Goal: Register for event/course

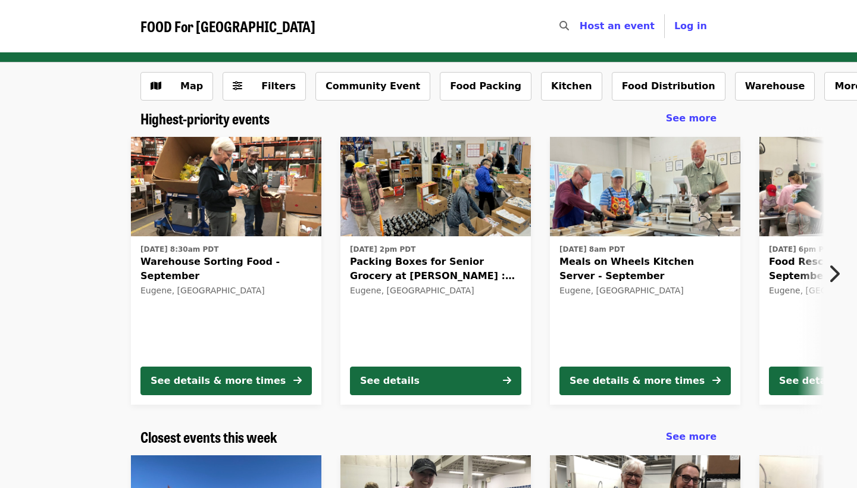
click at [834, 273] on icon "chevron-right icon" at bounding box center [834, 274] width 12 height 23
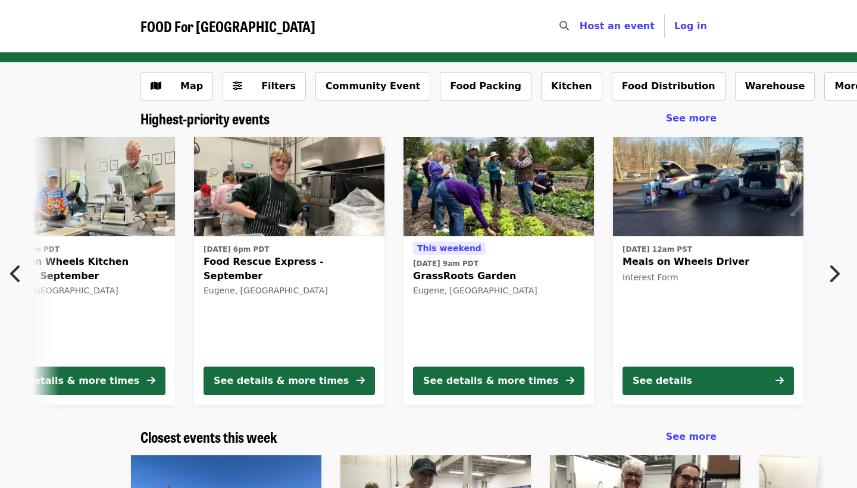
click at [834, 273] on icon "chevron-right icon" at bounding box center [834, 274] width 12 height 23
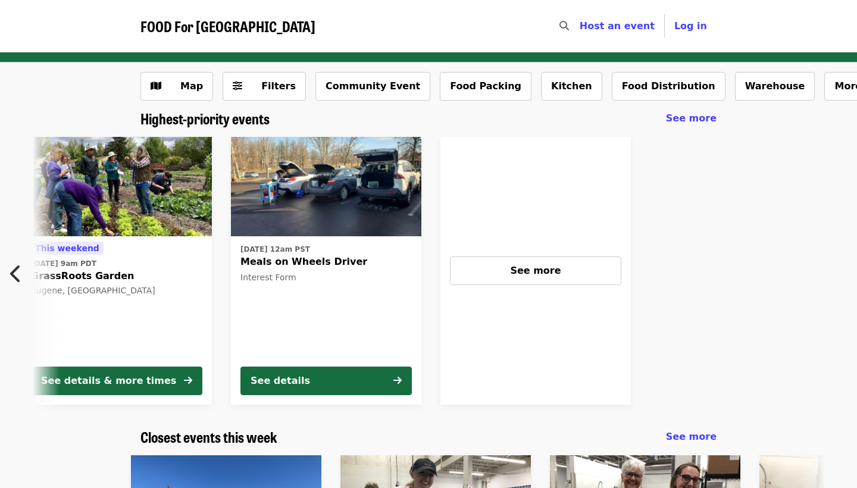
click at [15, 272] on icon "chevron-left icon" at bounding box center [16, 274] width 12 height 23
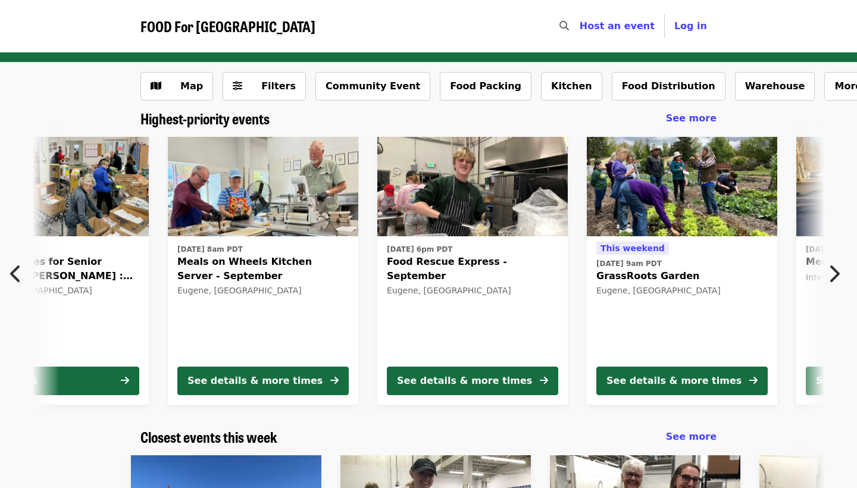
click at [15, 272] on icon "chevron-left icon" at bounding box center [16, 274] width 12 height 23
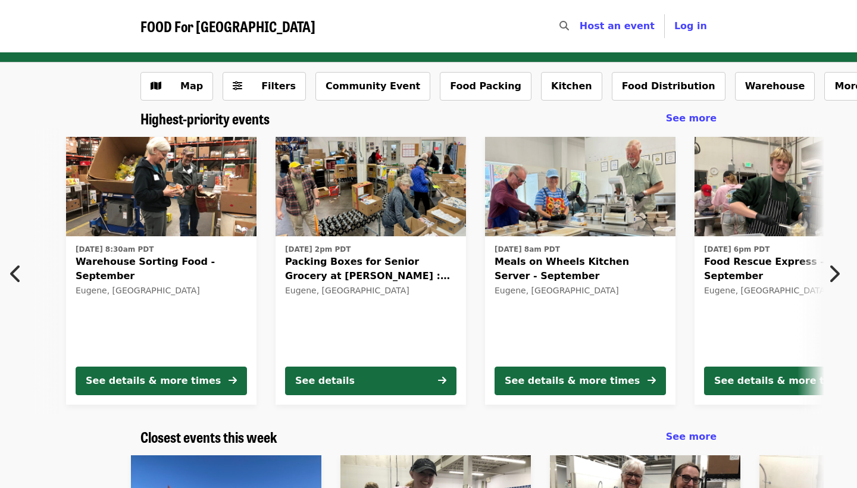
scroll to position [0, 0]
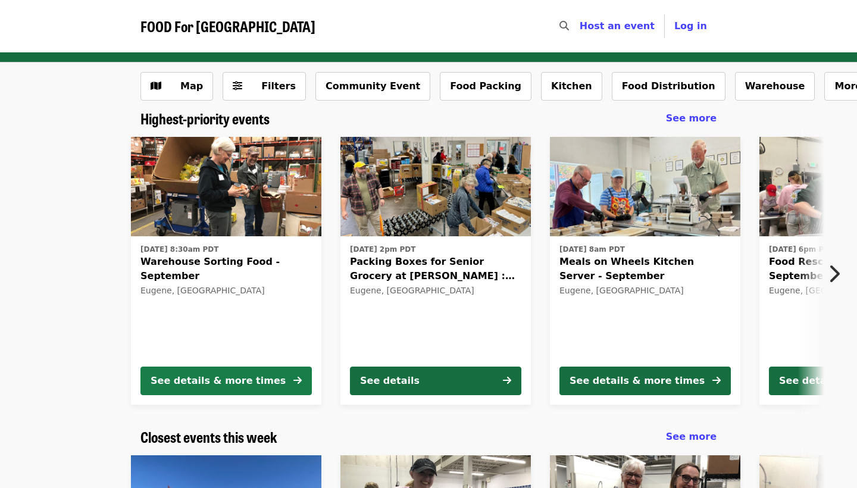
click at [232, 378] on div "See details & more times" at bounding box center [218, 381] width 135 height 14
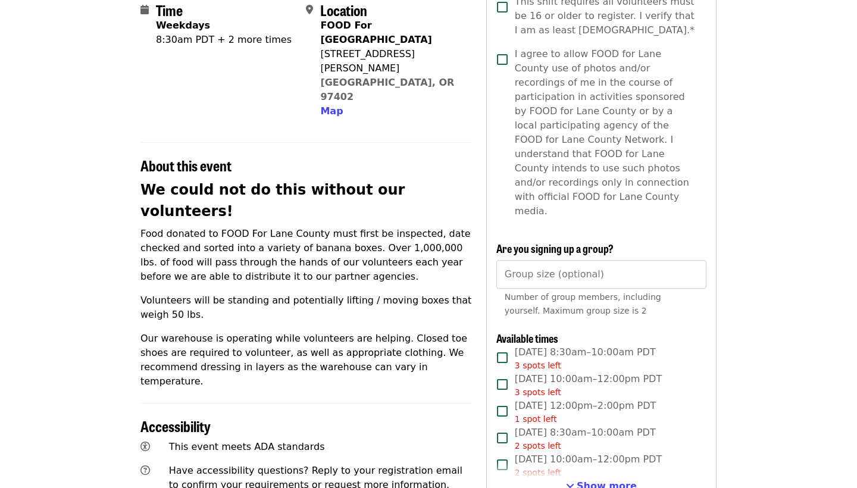
scroll to position [64, 0]
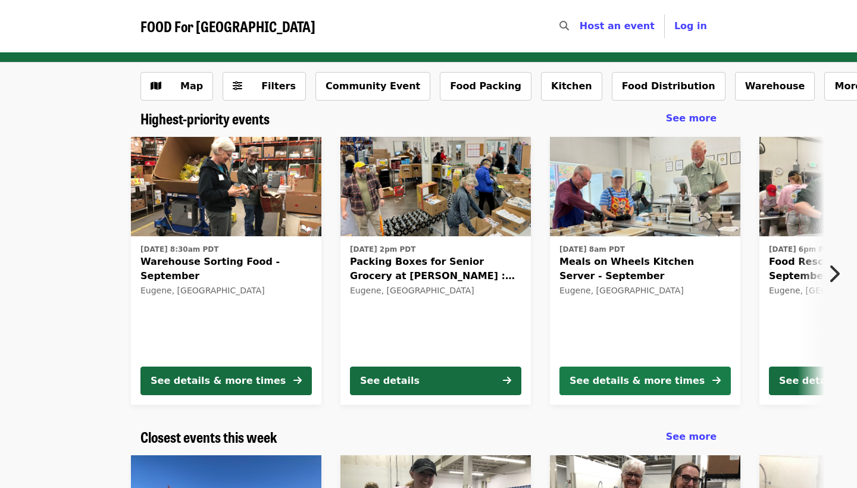
click at [616, 380] on div "See details & more times" at bounding box center [637, 381] width 135 height 14
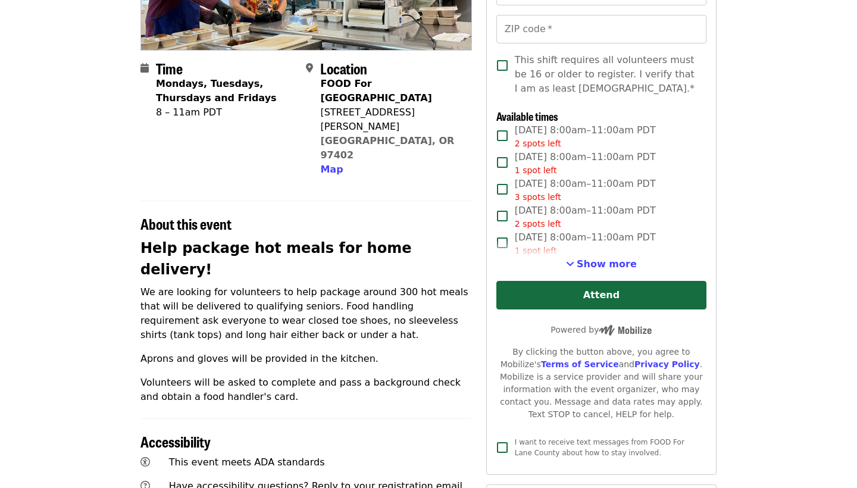
scroll to position [241, 0]
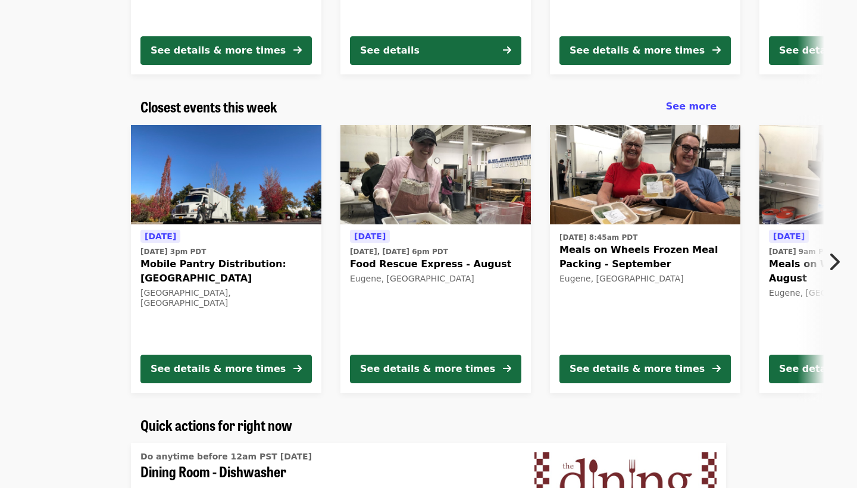
scroll to position [335, 0]
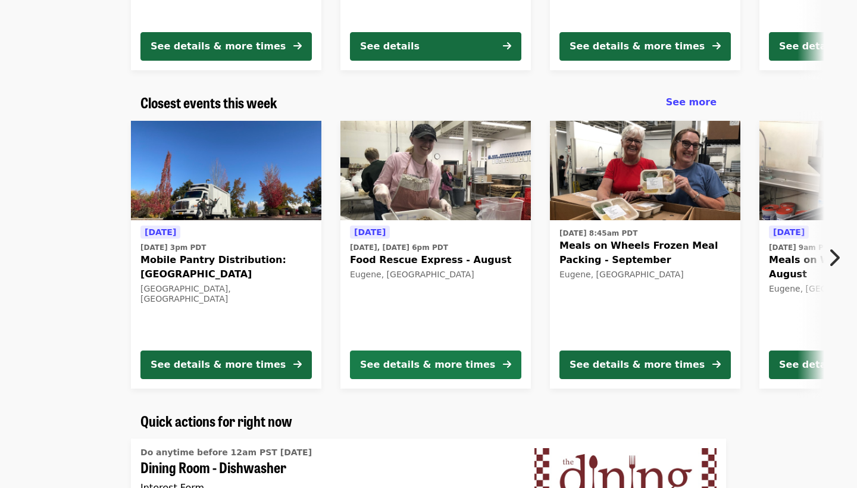
click at [420, 363] on div "See details & more times" at bounding box center [427, 365] width 135 height 14
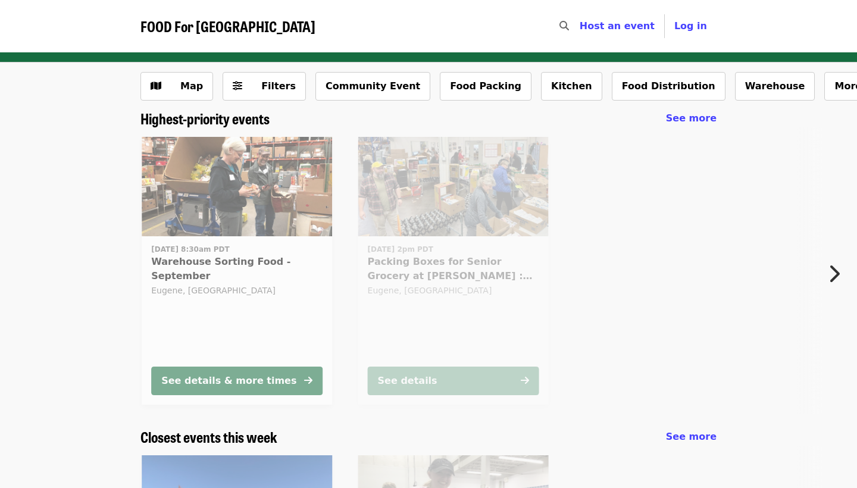
scroll to position [220, 0]
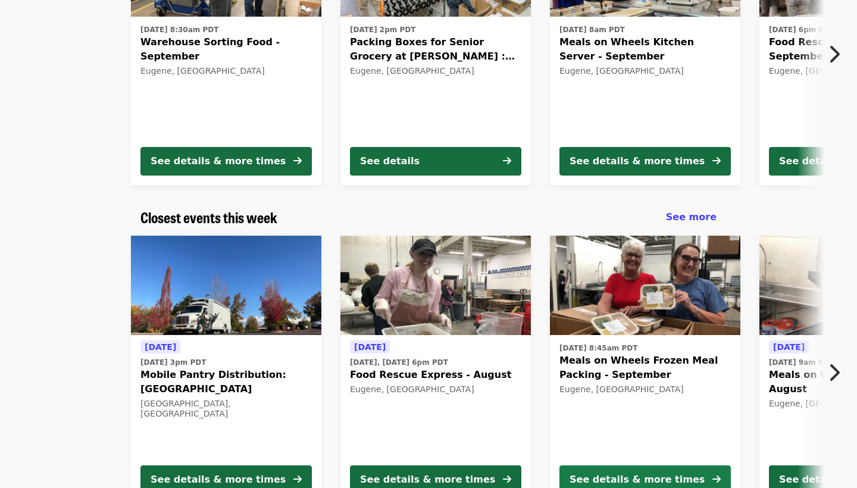
click at [619, 473] on div "See details & more times" at bounding box center [637, 480] width 135 height 14
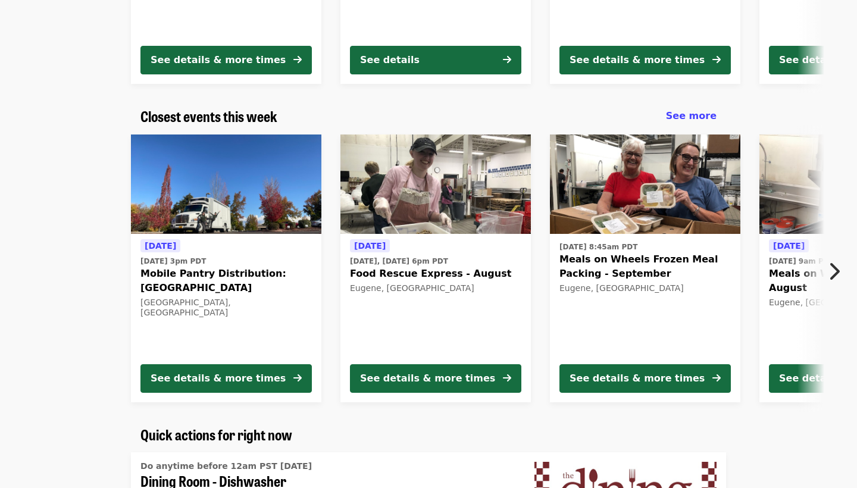
scroll to position [320, 0]
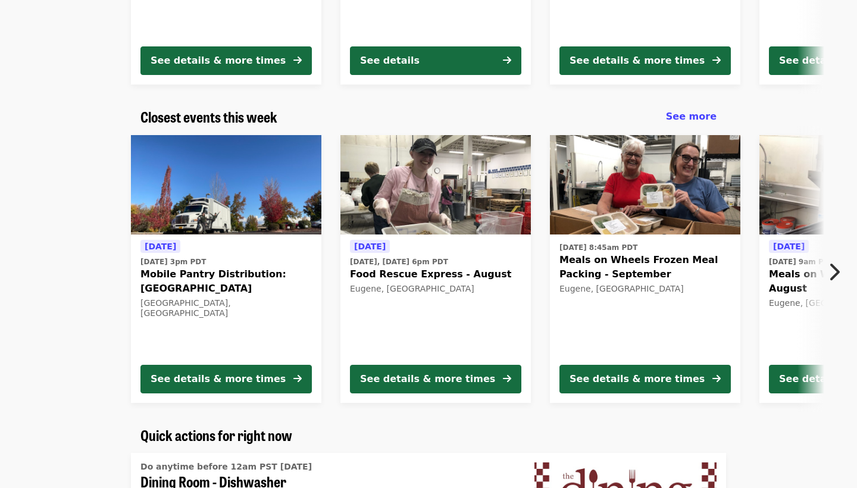
click at [837, 268] on icon "chevron-right icon" at bounding box center [834, 272] width 12 height 23
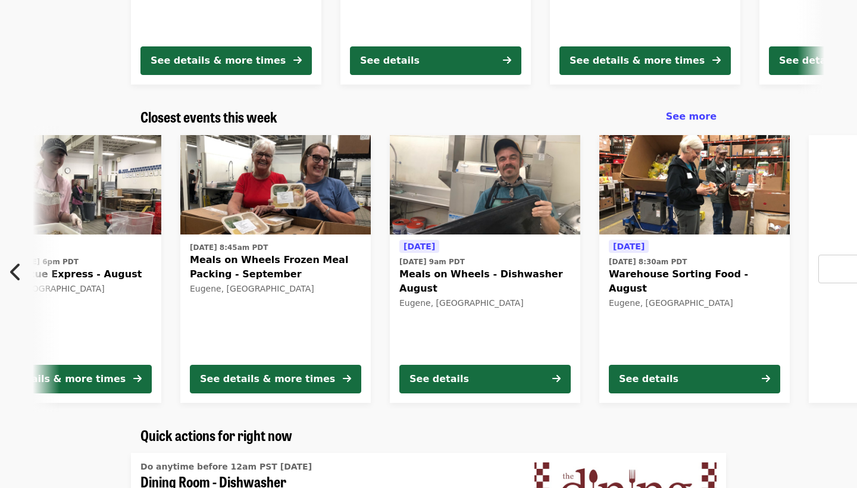
scroll to position [0, 566]
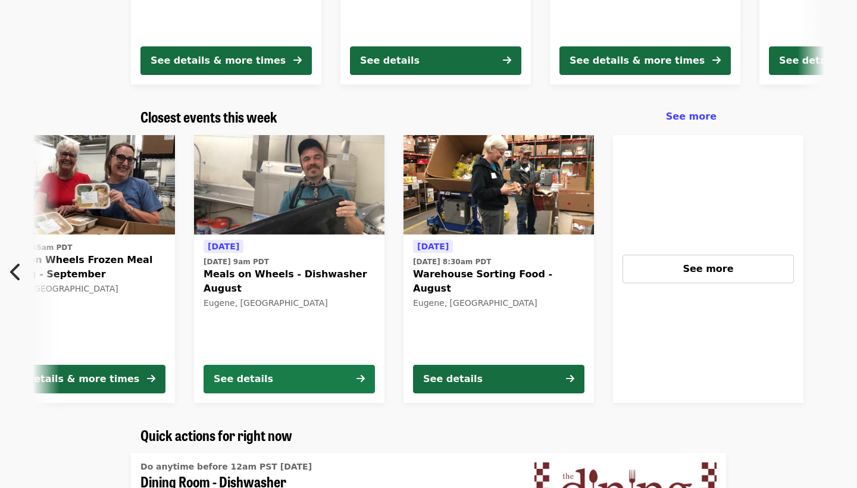
click at [261, 382] on div "See details" at bounding box center [244, 379] width 60 height 14
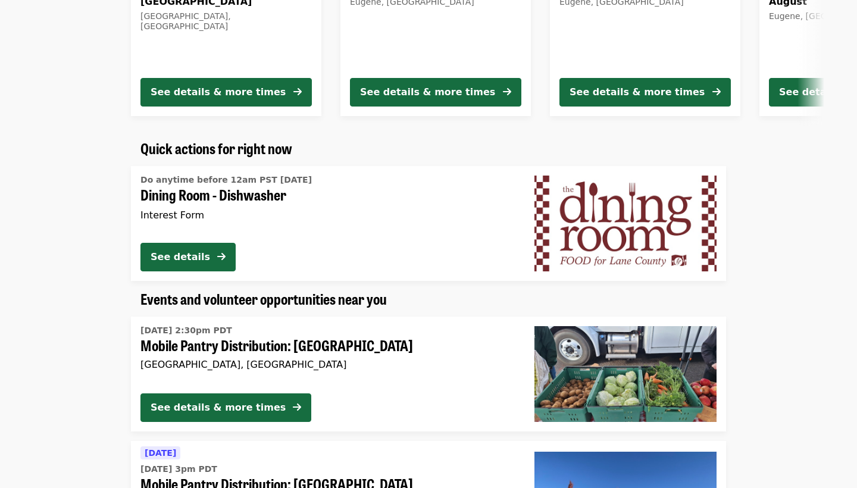
scroll to position [612, 0]
